Goal: Information Seeking & Learning: Learn about a topic

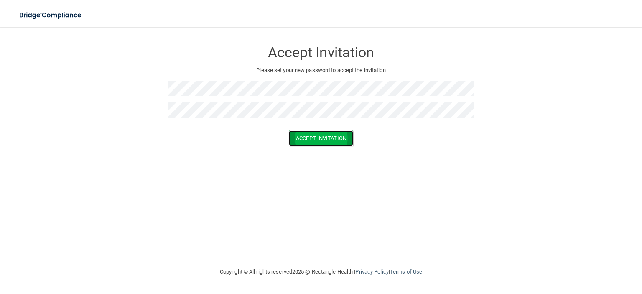
click at [295, 139] on button "Accept Invitation" at bounding box center [321, 137] width 64 height 15
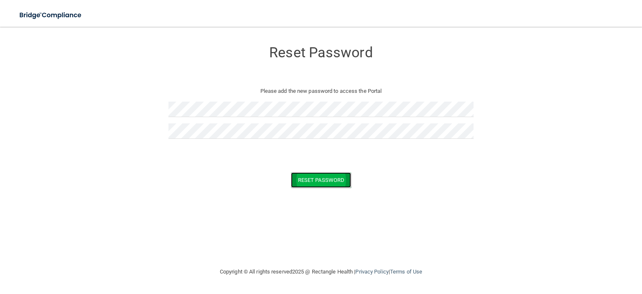
click at [314, 177] on button "Reset Password" at bounding box center [321, 179] width 60 height 15
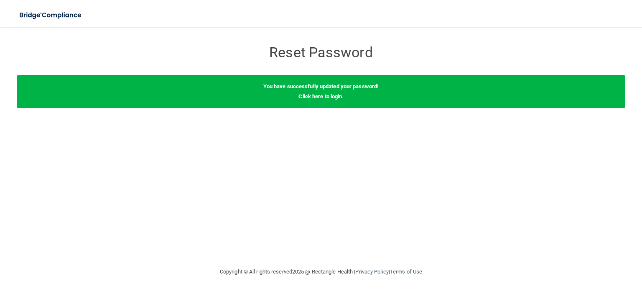
click at [328, 93] on link "Click here to login" at bounding box center [319, 96] width 43 height 6
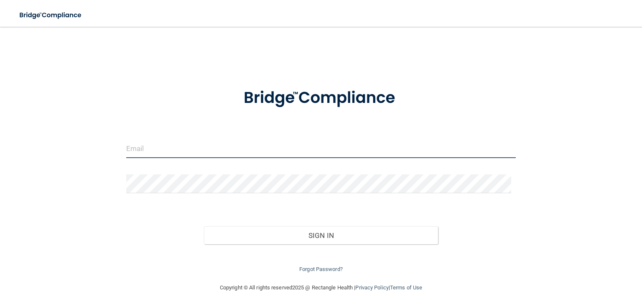
click at [162, 145] on input "email" at bounding box center [320, 148] width 389 height 19
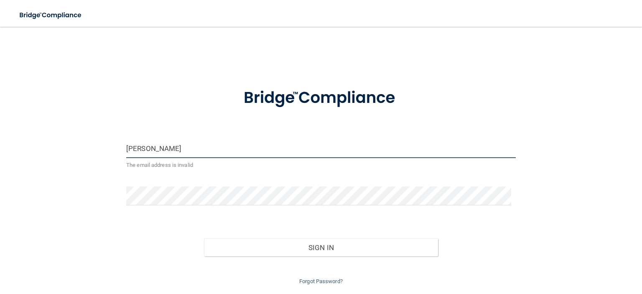
type input "[PERSON_NAME][EMAIL_ADDRESS][PERSON_NAME][DOMAIN_NAME]"
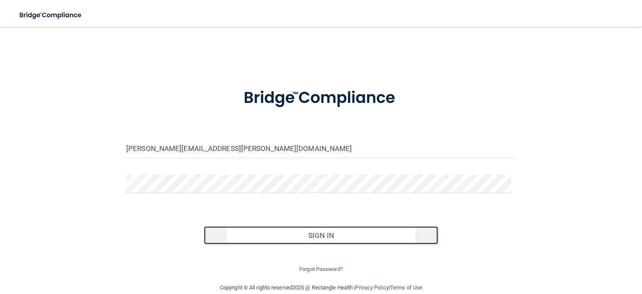
click at [346, 238] on button "Sign In" at bounding box center [320, 235] width 233 height 18
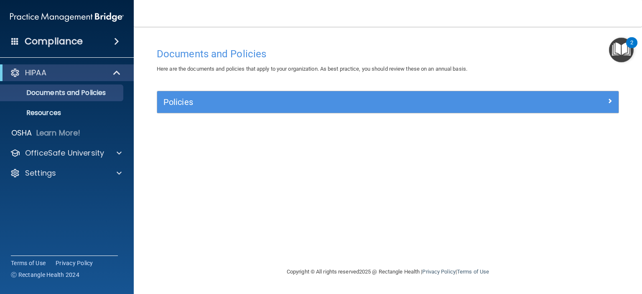
click at [620, 48] on img "Open Resource Center, 2 new notifications" at bounding box center [621, 50] width 25 height 25
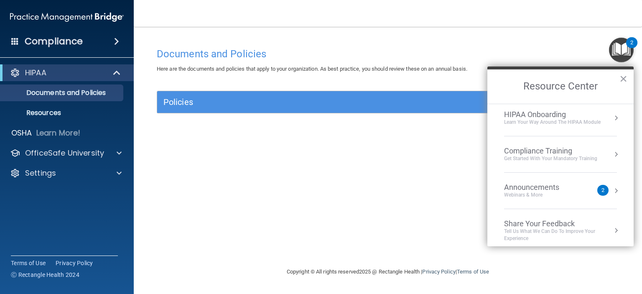
scroll to position [9, 0]
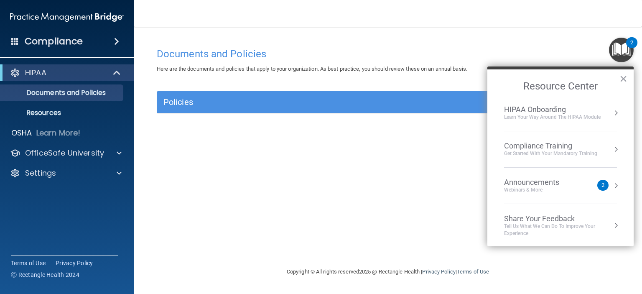
click at [393, 179] on div "Documents and Policies Here are the documents and policies that apply to your o…" at bounding box center [387, 154] width 475 height 223
click at [52, 158] on div "OfficeSafe University" at bounding box center [67, 153] width 134 height 17
click at [169, 158] on div "Documents and Policies Here are the documents and policies that apply to your o…" at bounding box center [387, 154] width 475 height 223
click at [622, 78] on button "×" at bounding box center [623, 78] width 8 height 13
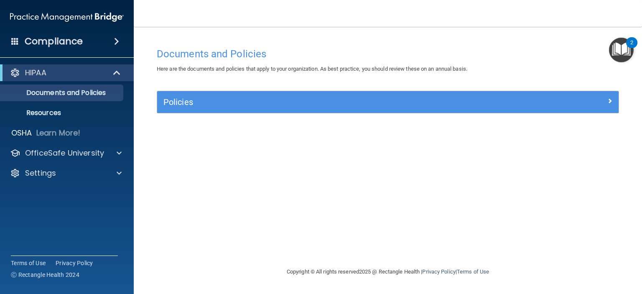
click at [57, 40] on h4 "Compliance" at bounding box center [54, 42] width 58 height 12
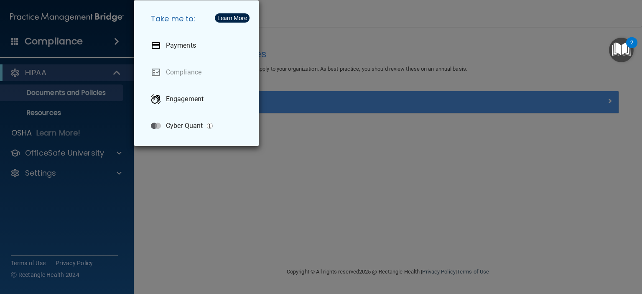
click at [165, 165] on div "Take me to: Payments Compliance Engagement Cyber Quant" at bounding box center [321, 147] width 642 height 294
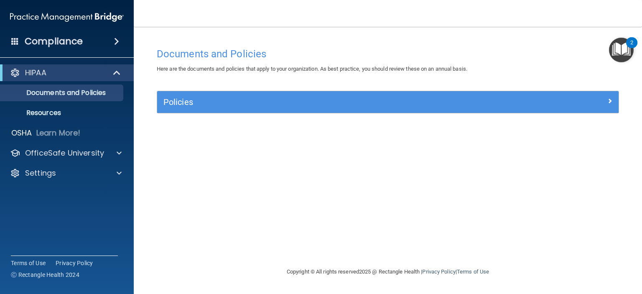
click at [18, 41] on span at bounding box center [15, 41] width 8 height 8
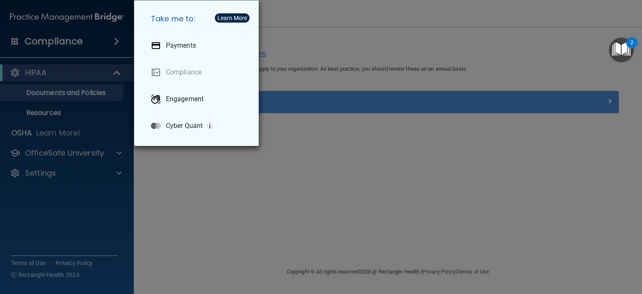
click at [299, 150] on div "Take me to: Payments Compliance Engagement Cyber Quant" at bounding box center [321, 147] width 642 height 294
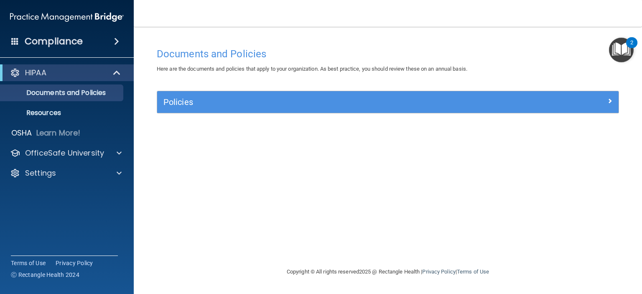
click at [204, 94] on div "Policies" at bounding box center [387, 102] width 461 height 22
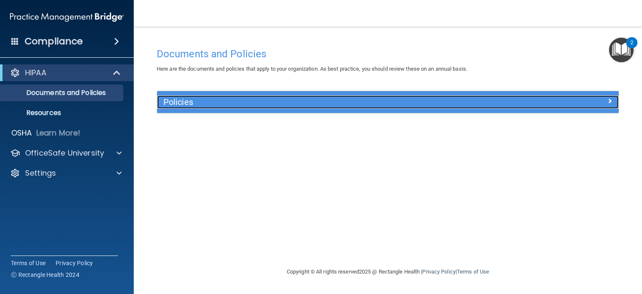
click at [609, 102] on span at bounding box center [609, 101] width 5 height 10
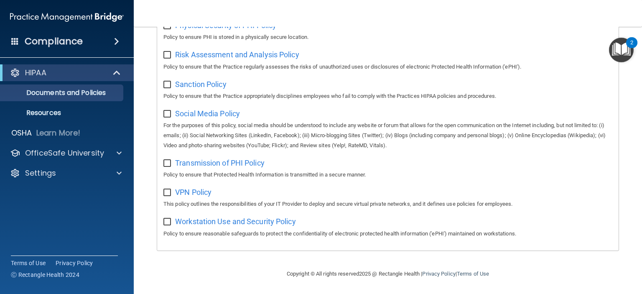
scroll to position [0, 0]
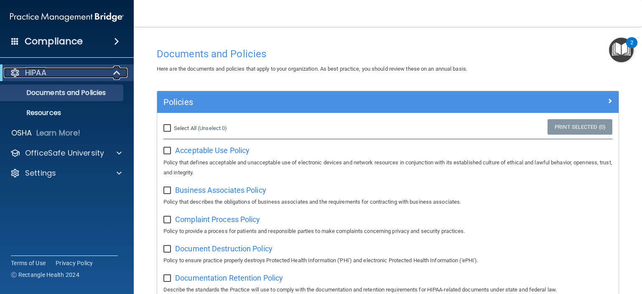
click at [38, 73] on p "HIPAA" at bounding box center [35, 73] width 21 height 10
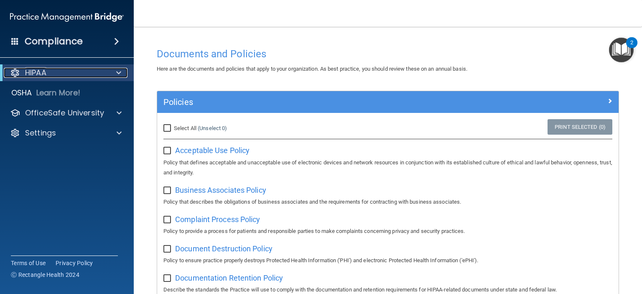
click at [38, 73] on p "HIPAA" at bounding box center [35, 73] width 21 height 10
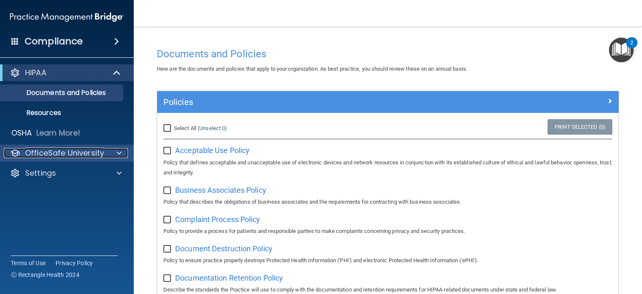
click at [50, 155] on p "OfficeSafe University" at bounding box center [64, 153] width 79 height 10
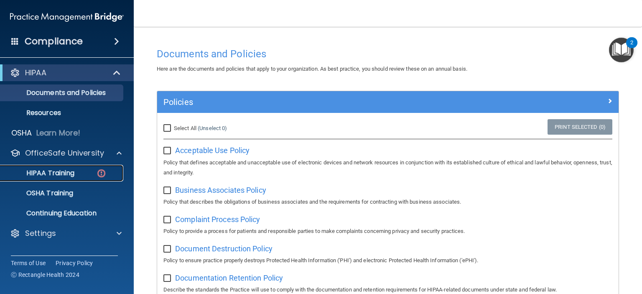
click at [52, 173] on p "HIPAA Training" at bounding box center [39, 173] width 69 height 8
